Goal: Information Seeking & Learning: Learn about a topic

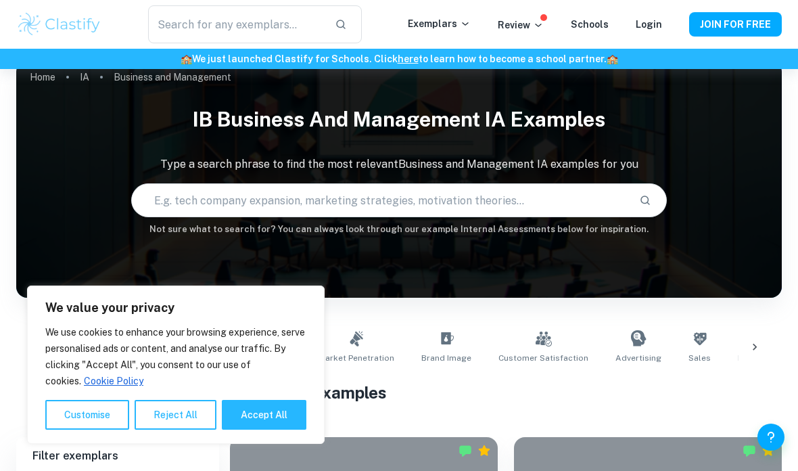
scroll to position [20, 0]
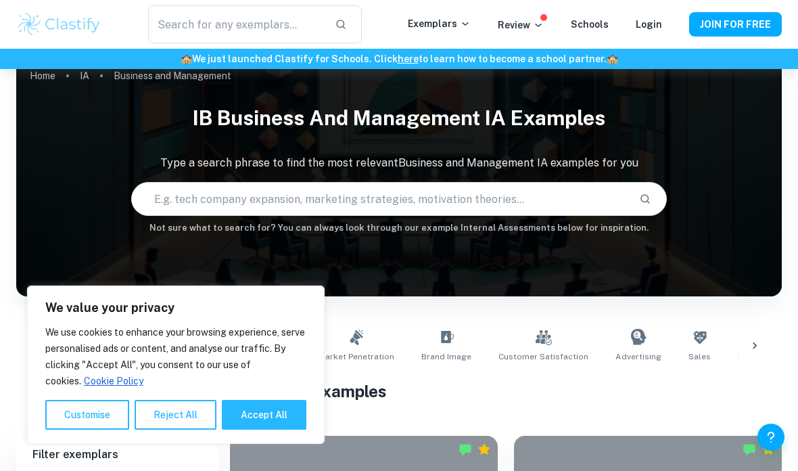
click at [199, 430] on button "Reject All" at bounding box center [176, 415] width 82 height 30
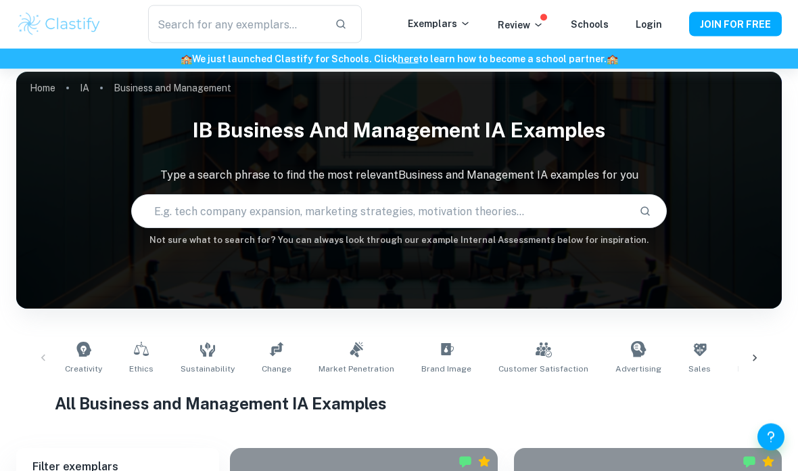
scroll to position [0, 0]
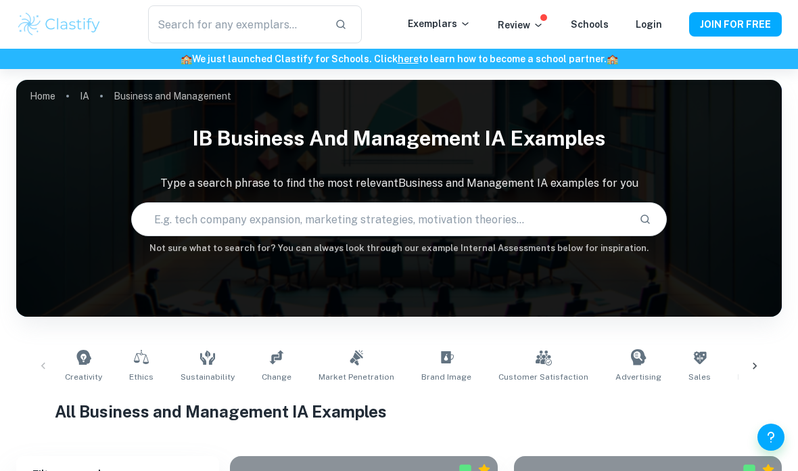
click at [429, 227] on input "text" at bounding box center [380, 219] width 497 height 38
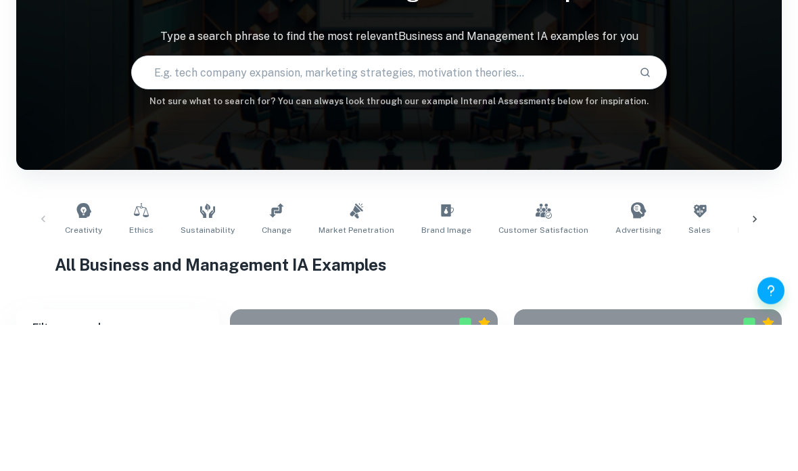
click at [725, 118] on div "IB Business and Management IA examples Type a search phrase to find the most re…" at bounding box center [399, 186] width 766 height 137
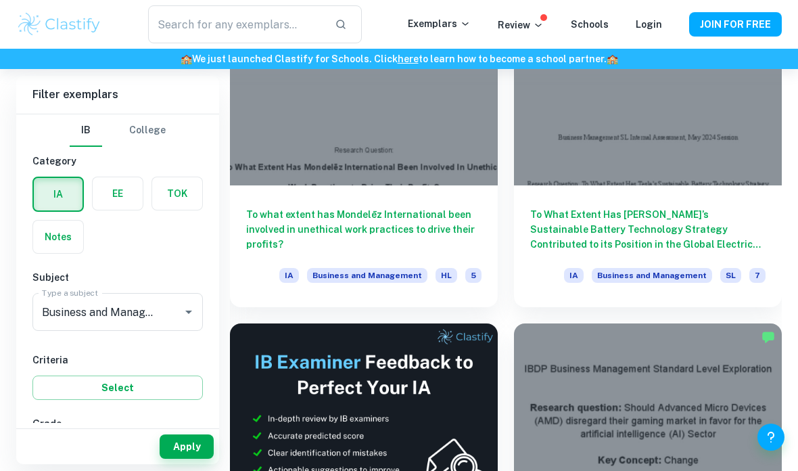
scroll to position [11315, 0]
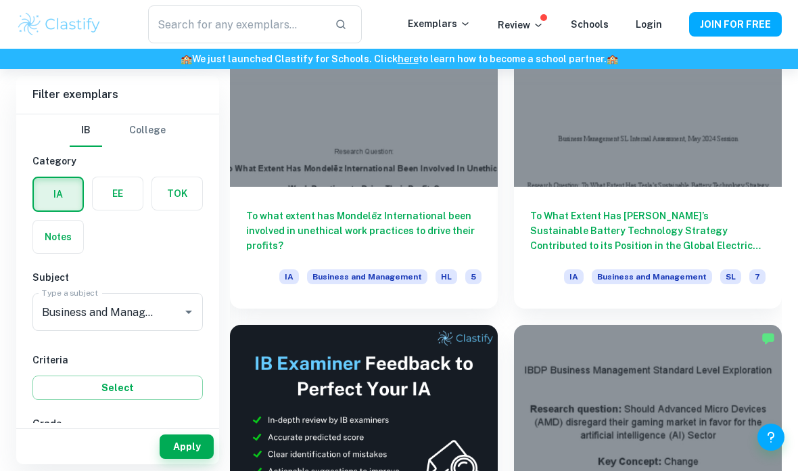
click at [399, 221] on h6 "To what extent has Mondelēz International been involved in unethical work pract…" at bounding box center [363, 230] width 235 height 45
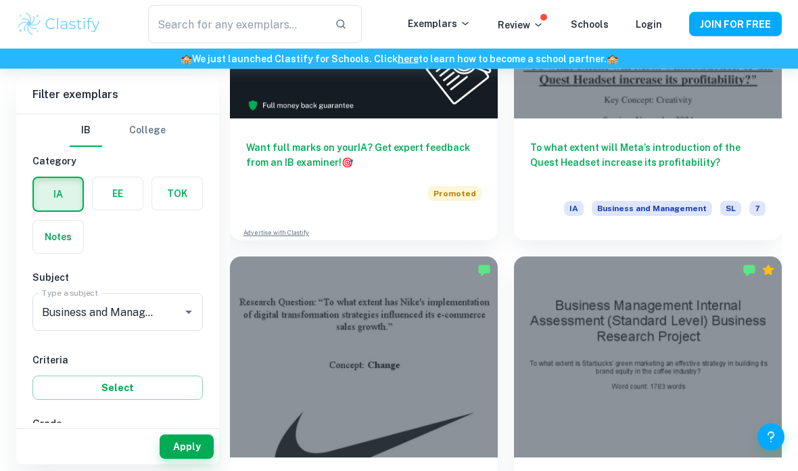
scroll to position [917, 0]
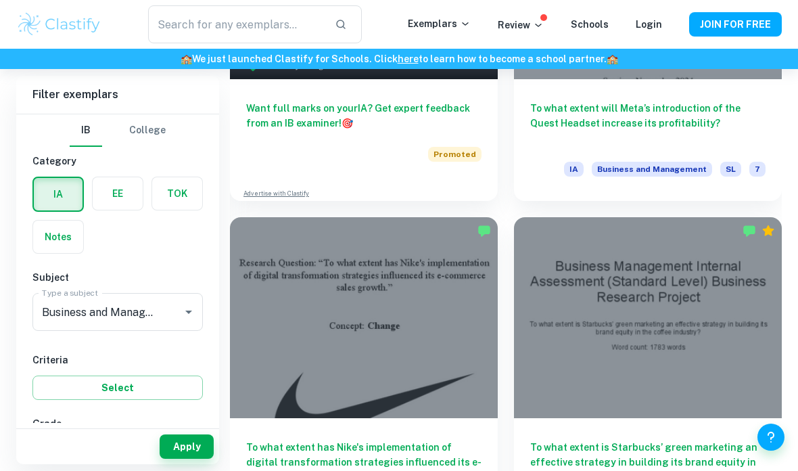
click at [164, 389] on button "Select" at bounding box center [117, 387] width 170 height 24
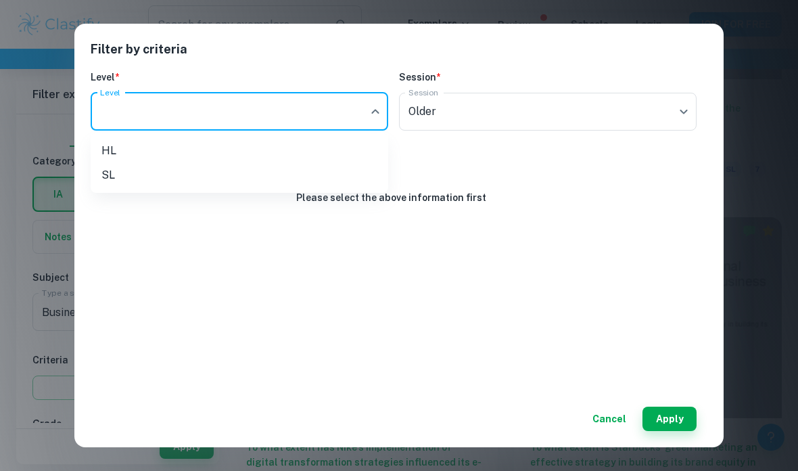
click at [513, 126] on div at bounding box center [399, 235] width 798 height 471
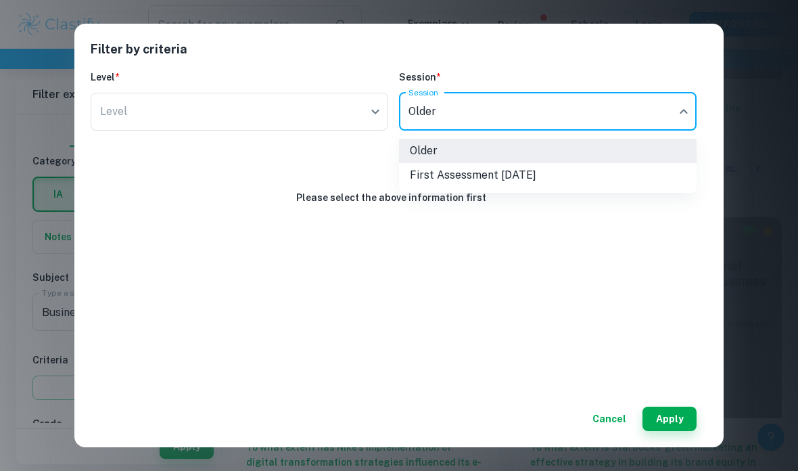
click at [714, 233] on div at bounding box center [399, 235] width 798 height 471
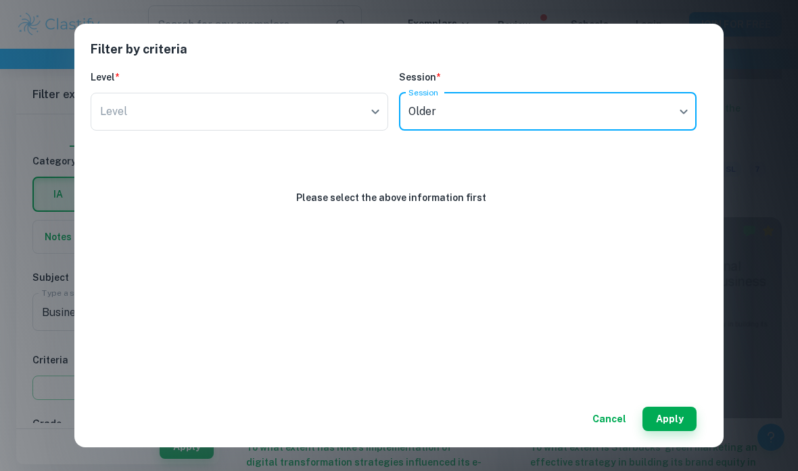
click at [589, 431] on button "Cancel" at bounding box center [609, 419] width 45 height 24
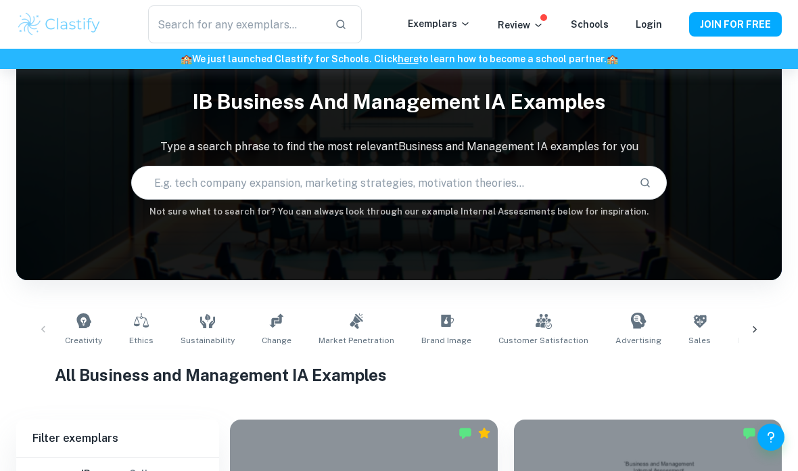
scroll to position [0, 0]
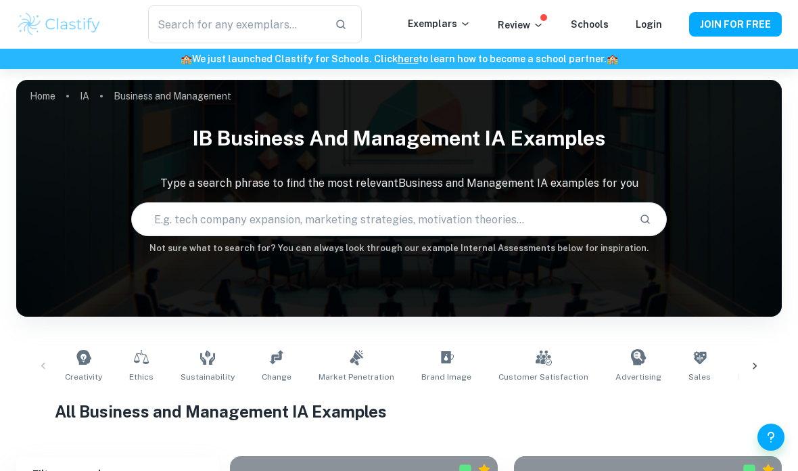
click at [461, 229] on input "text" at bounding box center [380, 219] width 497 height 38
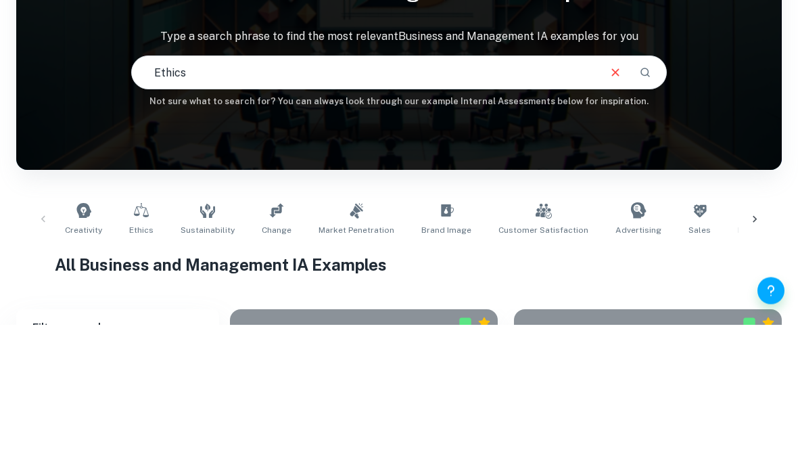
type input "Ethics"
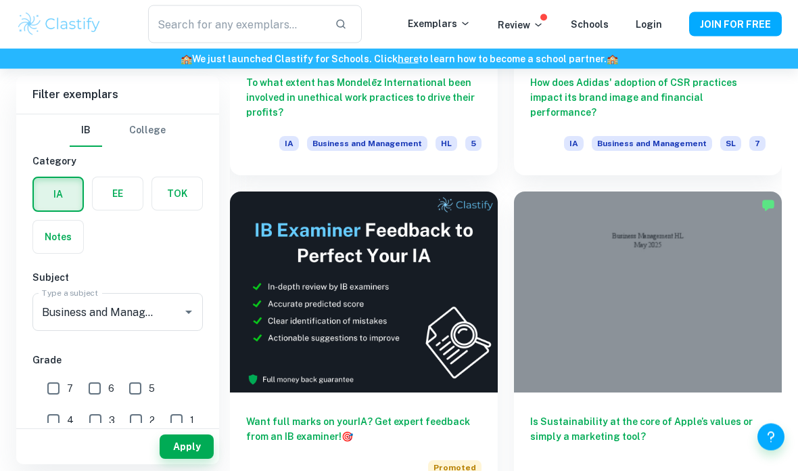
scroll to position [592, 0]
